Goal: Transaction & Acquisition: Purchase product/service

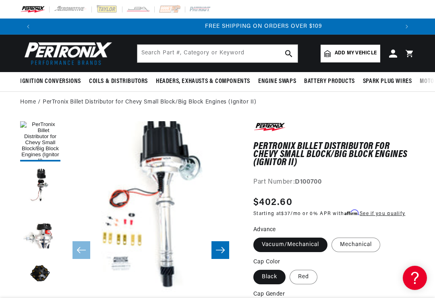
scroll to position [0, 726]
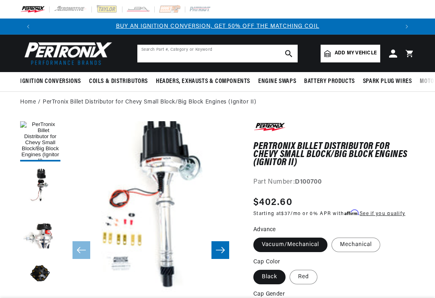
click at [158, 49] on input "text" at bounding box center [217, 54] width 160 height 18
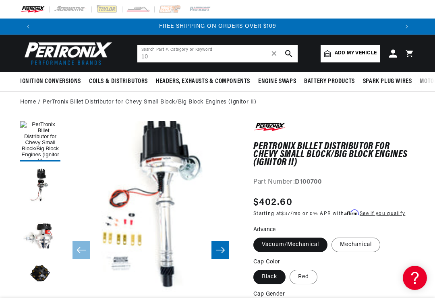
type input "1"
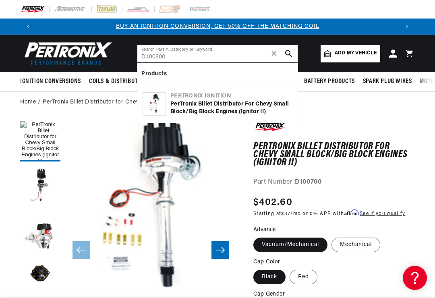
type input "D100800"
click at [289, 52] on icon "search button" at bounding box center [288, 53] width 7 height 7
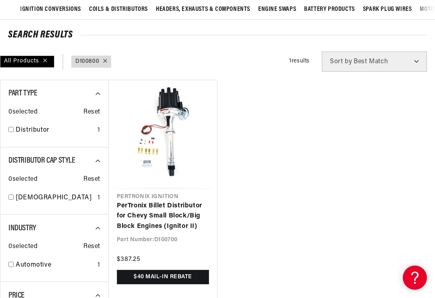
scroll to position [79, 0]
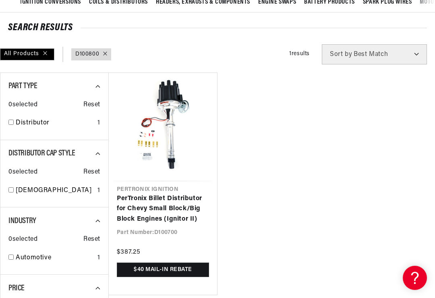
click at [176, 194] on link "PerTronix Billet Distributor for Chevy Small Block/Big Block Engines (Ignitor I…" at bounding box center [163, 209] width 92 height 31
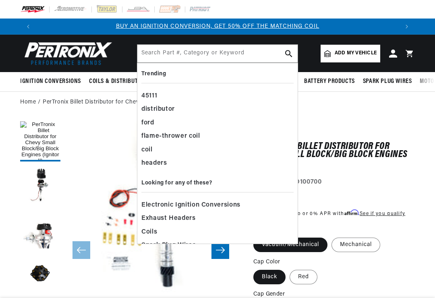
type input "d"
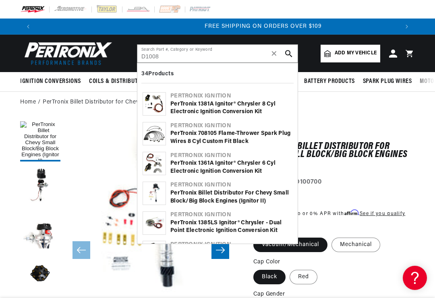
scroll to position [0, 726]
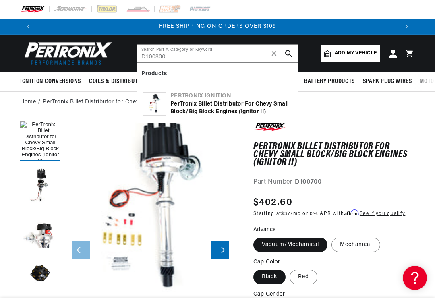
type input "D100800"
click at [291, 52] on icon "search button" at bounding box center [288, 53] width 7 height 7
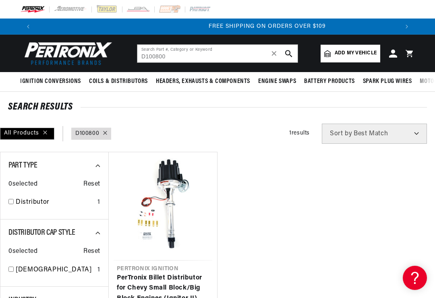
scroll to position [0, 726]
click at [293, 54] on button "search button" at bounding box center [289, 54] width 18 height 18
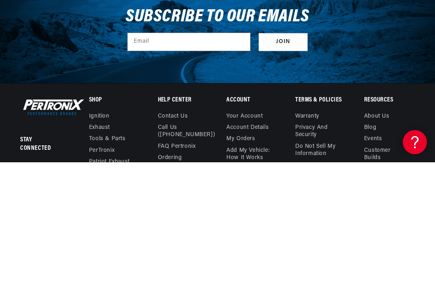
scroll to position [0, 363]
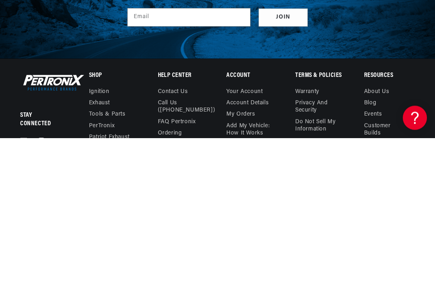
click at [109, 249] on link "Ignition" at bounding box center [99, 253] width 21 height 9
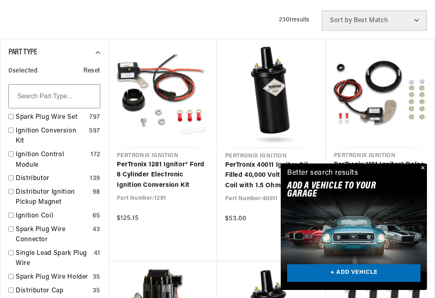
click at [31, 174] on link "Distributor" at bounding box center [51, 179] width 71 height 10
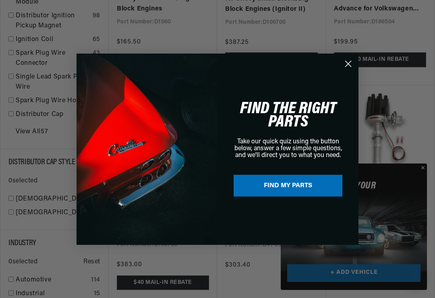
scroll to position [0, 726]
click at [352, 68] on circle "Close dialog" at bounding box center [348, 63] width 13 height 13
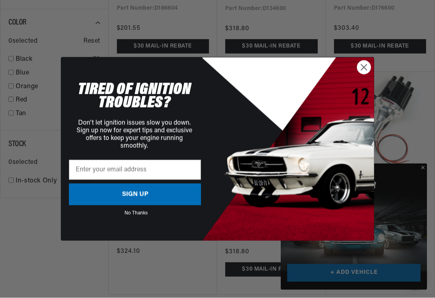
scroll to position [0, 0]
click at [368, 72] on circle "Close dialog" at bounding box center [364, 67] width 13 height 13
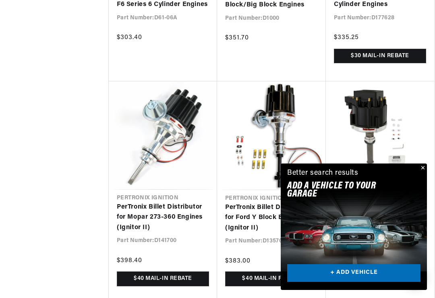
scroll to position [1735, 0]
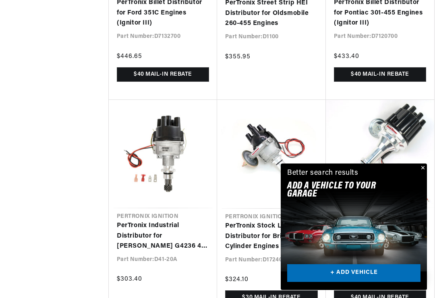
scroll to position [0, 363]
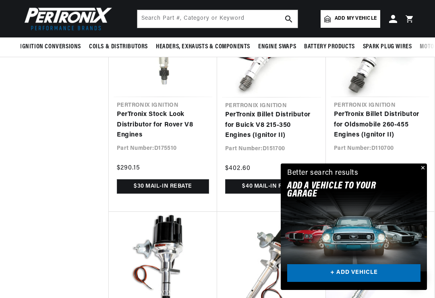
scroll to position [0, 726]
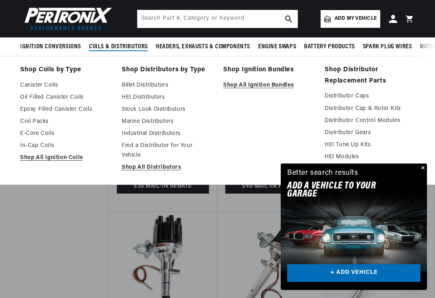
click at [162, 88] on link "Billet Distributors" at bounding box center [167, 86] width 90 height 10
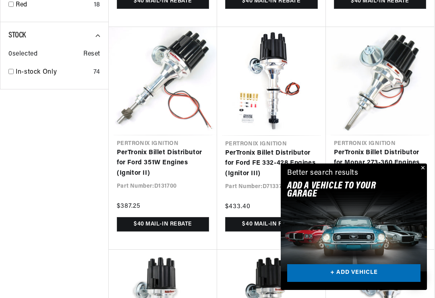
scroll to position [0, 726]
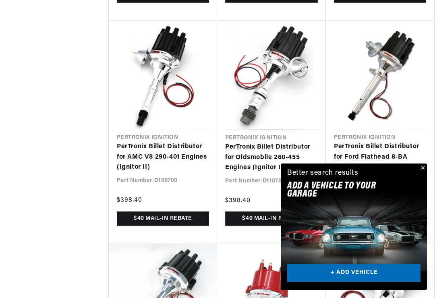
scroll to position [0, 363]
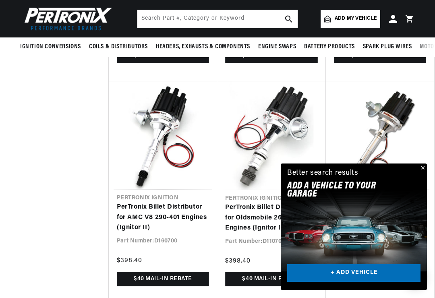
scroll to position [0, 726]
click at [162, 15] on input "text" at bounding box center [217, 19] width 160 height 18
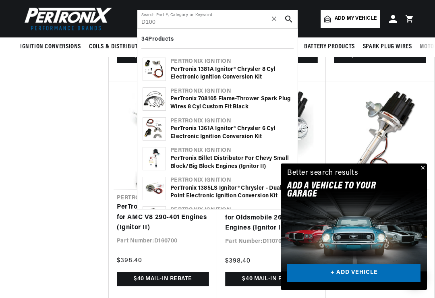
scroll to position [0, 0]
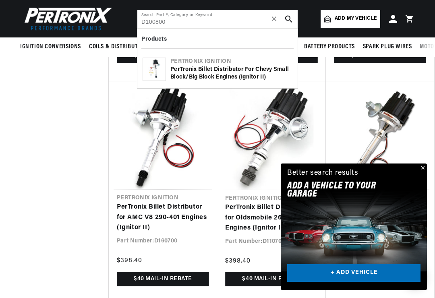
type input "D100800"
click at [291, 22] on icon "search button" at bounding box center [288, 18] width 7 height 7
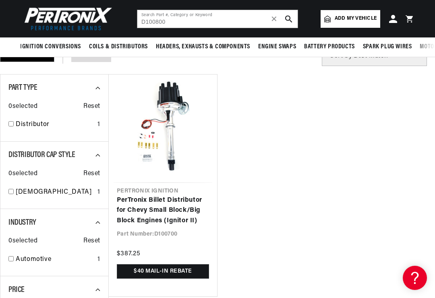
scroll to position [73, 0]
